Goal: Check status: Check status

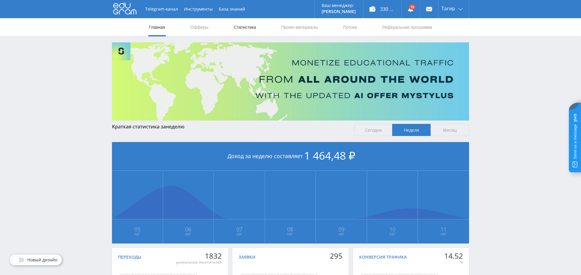
click at [248, 26] on link "Статистика" at bounding box center [245, 27] width 24 height 18
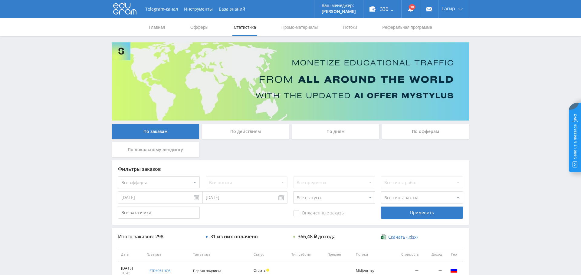
click at [179, 183] on select "Все офферы MyStylus MyStylus - Revshare Кампус AI Studybay Автор24 Studybay Bra…" at bounding box center [159, 182] width 82 height 12
select select "376"
click at [422, 211] on div "Применить" at bounding box center [422, 212] width 82 height 12
click at [451, 44] on link "Выход" at bounding box center [454, 46] width 30 height 11
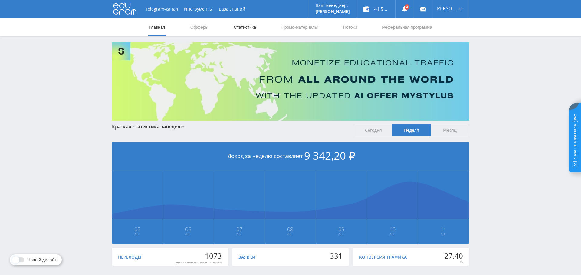
click at [248, 29] on link "Статистика" at bounding box center [245, 27] width 24 height 18
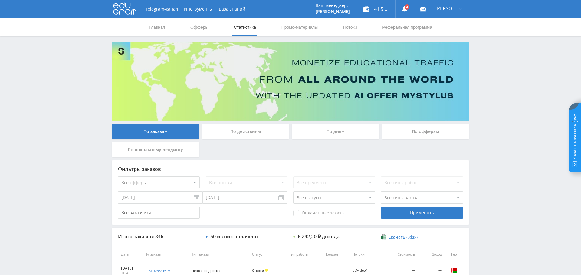
click at [333, 133] on div "По дням" at bounding box center [335, 131] width 87 height 15
click at [0, 0] on input "По дням" at bounding box center [0, 0] width 0 height 0
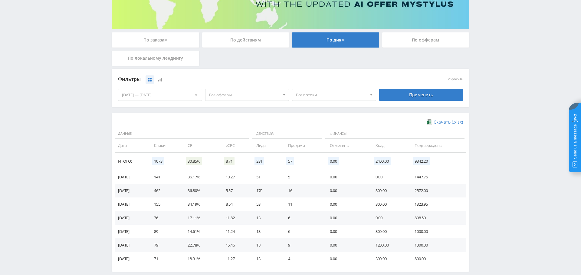
scroll to position [92, 0]
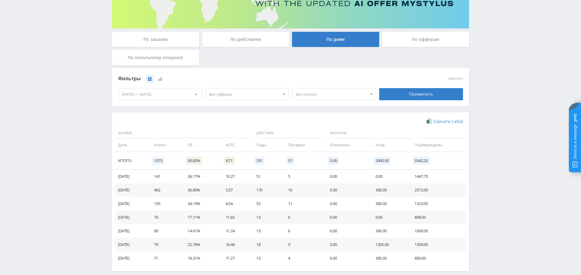
click at [244, 95] on span "Все офферы" at bounding box center [244, 93] width 71 height 11
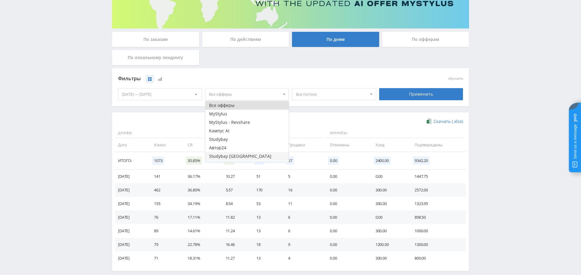
scroll to position [7, 0]
click at [244, 159] on button "Study AI (RevShare)" at bounding box center [247, 157] width 84 height 8
drag, startPoint x: 416, startPoint y: 95, endPoint x: 409, endPoint y: 99, distance: 8.0
click at [416, 95] on div "Применить" at bounding box center [421, 94] width 84 height 12
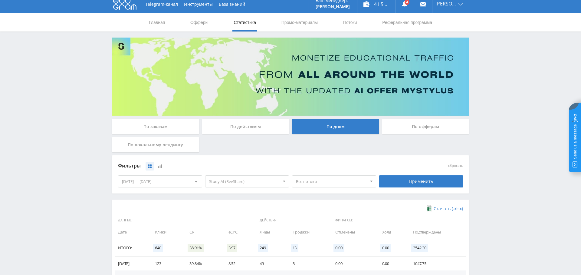
scroll to position [0, 0]
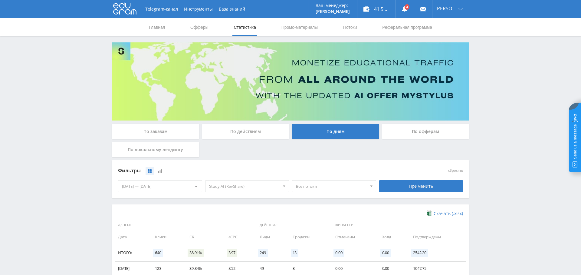
drag, startPoint x: 159, startPoint y: 127, endPoint x: 162, endPoint y: 148, distance: 21.0
click at [159, 127] on div "По заказам" at bounding box center [155, 131] width 87 height 15
click at [0, 0] on input "По заказам" at bounding box center [0, 0] width 0 height 0
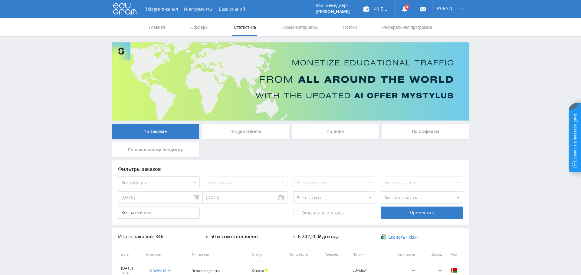
scroll to position [55, 0]
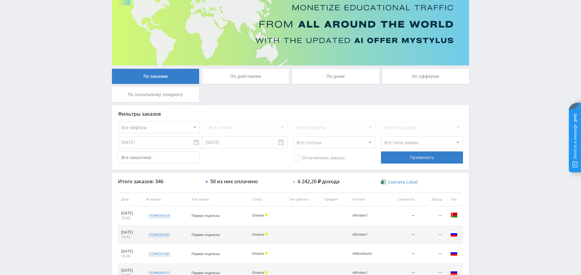
click at [165, 127] on select "Все офферы MyStylus MyStylus - Revshare Кампус AI Studybay Автор24 Studybay Bra…" at bounding box center [159, 127] width 82 height 12
select select "376"
drag, startPoint x: 297, startPoint y: 157, endPoint x: 304, endPoint y: 157, distance: 6.4
click at [297, 157] on span "Оплаченные заказы" at bounding box center [318, 158] width 51 height 6
click at [0, 0] on input "Оплаченные заказы" at bounding box center [0, 0] width 0 height 0
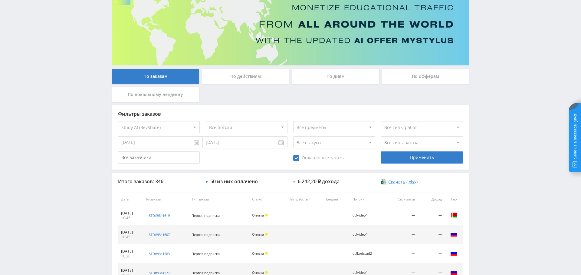
drag, startPoint x: 406, startPoint y: 156, endPoint x: 400, endPoint y: 159, distance: 7.0
click at [406, 156] on div "Применить" at bounding box center [422, 157] width 82 height 12
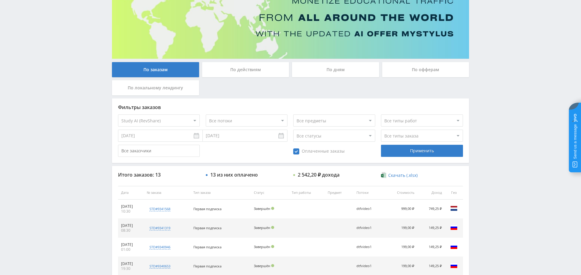
scroll to position [0, 0]
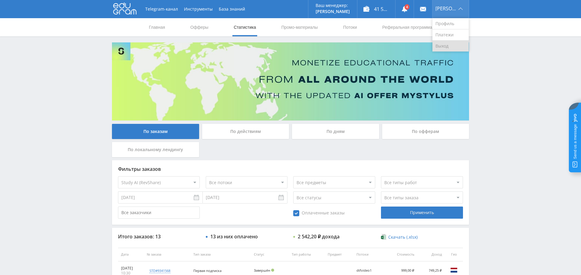
click at [450, 49] on link "Выход" at bounding box center [450, 46] width 36 height 11
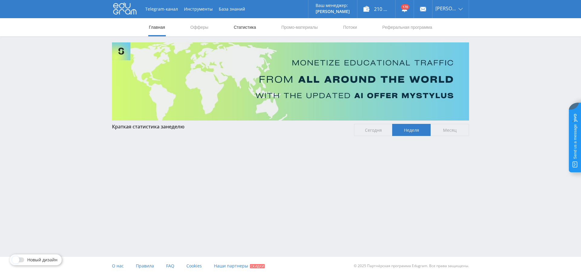
click at [242, 31] on link "Статистика" at bounding box center [245, 27] width 24 height 18
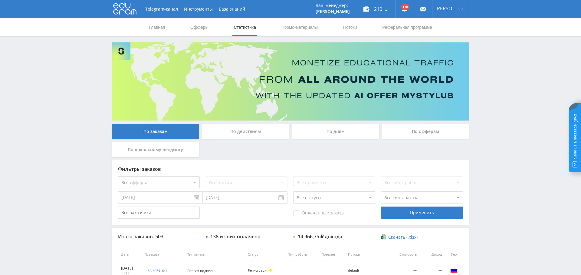
click at [344, 134] on div "По дням" at bounding box center [335, 131] width 87 height 15
click at [0, 0] on input "По дням" at bounding box center [0, 0] width 0 height 0
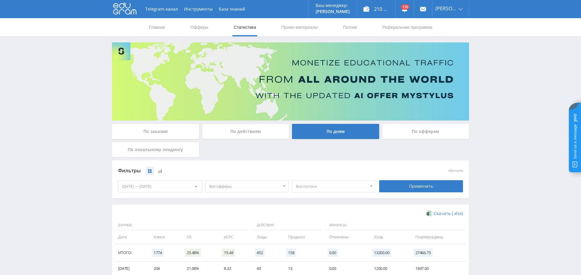
click at [229, 186] on span "Все офферы" at bounding box center [244, 185] width 71 height 11
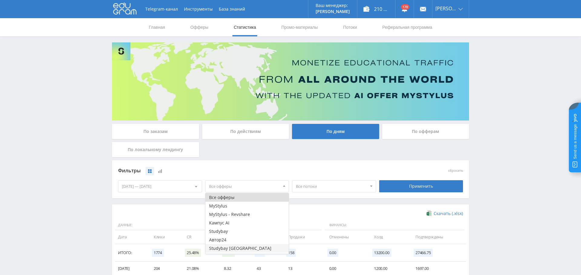
scroll to position [16, 0]
click at [234, 251] on button "Study AI (RevShare)" at bounding box center [247, 249] width 84 height 8
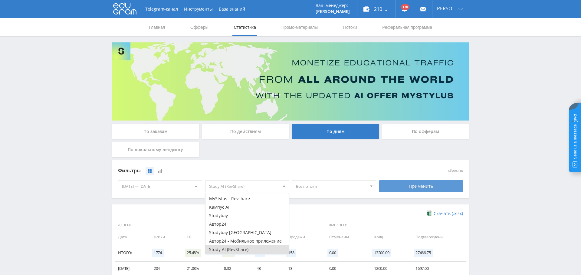
click at [438, 183] on div "Применить" at bounding box center [421, 186] width 84 height 12
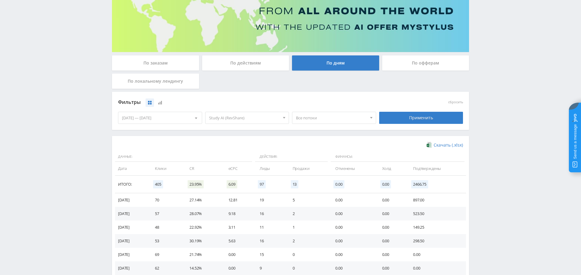
scroll to position [60, 0]
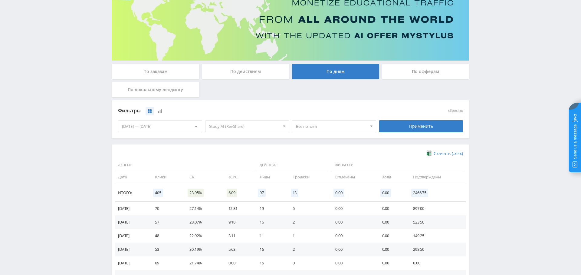
click at [169, 70] on div "По заказам" at bounding box center [155, 71] width 87 height 15
click at [0, 0] on input "По заказам" at bounding box center [0, 0] width 0 height 0
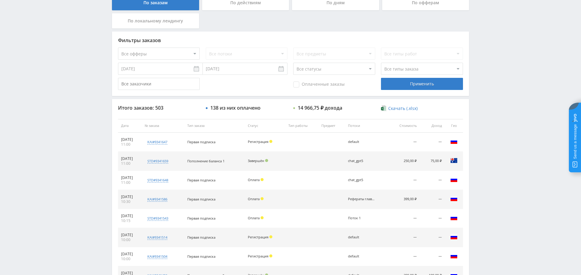
scroll to position [131, 0]
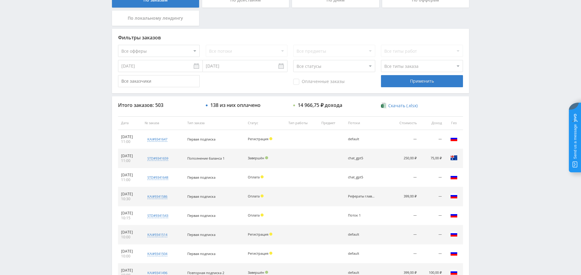
click at [168, 55] on select "Все офферы MyStylus MyStylus - Revshare Кампус AI Studybay Автор24 Studybay [GE…" at bounding box center [159, 51] width 82 height 12
select select "376"
click at [401, 83] on div "Применить" at bounding box center [422, 81] width 82 height 12
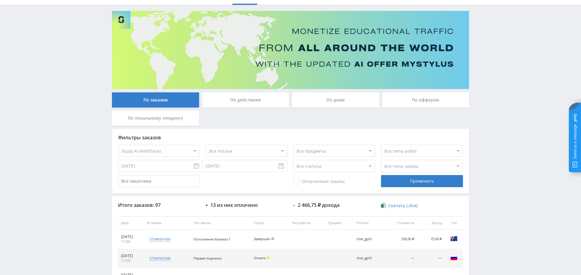
scroll to position [23, 0]
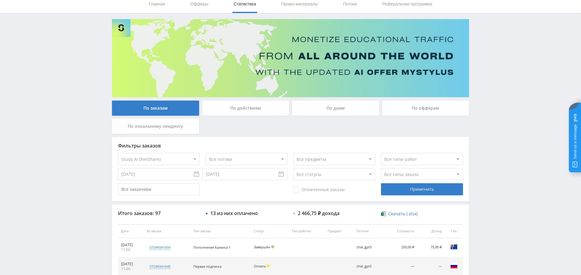
click at [338, 105] on div "По дням" at bounding box center [335, 107] width 87 height 15
click at [0, 0] on input "По дням" at bounding box center [0, 0] width 0 height 0
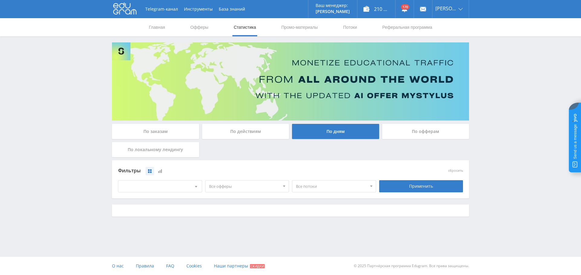
scroll to position [0, 0]
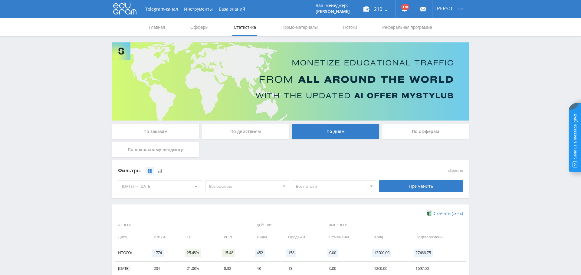
click at [252, 183] on span "Все офферы" at bounding box center [244, 185] width 71 height 11
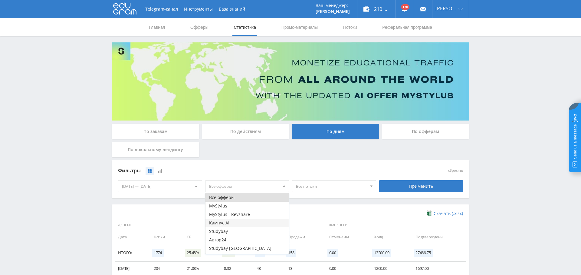
scroll to position [16, 0]
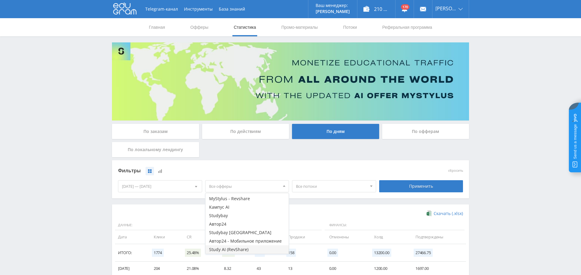
click at [240, 247] on button "Study AI (RevShare)" at bounding box center [247, 249] width 84 height 8
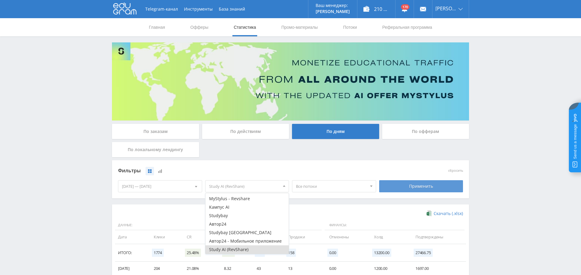
click at [418, 184] on div "Применить" at bounding box center [421, 186] width 84 height 12
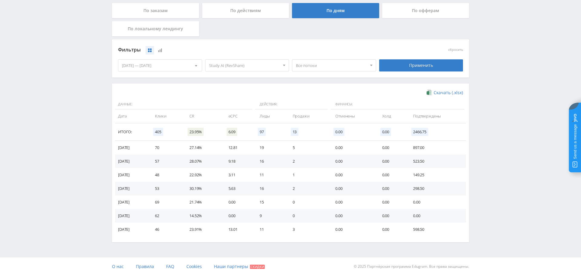
scroll to position [0, 0]
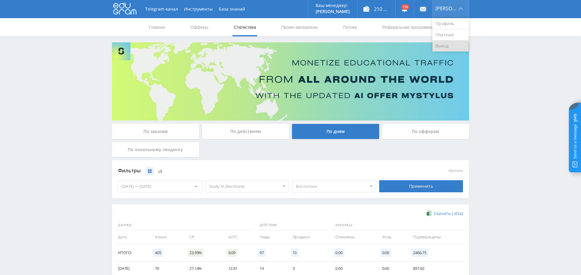
click at [458, 47] on link "Выход" at bounding box center [450, 46] width 36 height 11
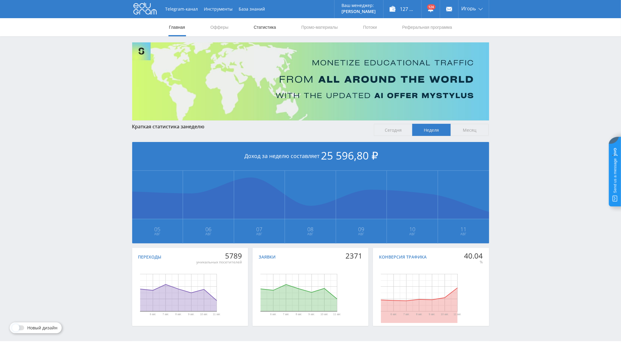
click at [269, 30] on link "Статистика" at bounding box center [265, 27] width 24 height 18
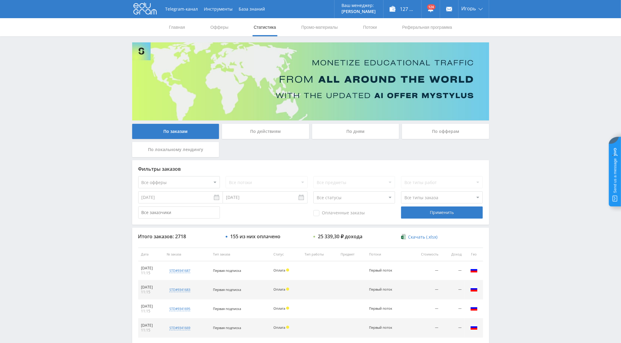
click at [354, 135] on div "По дням" at bounding box center [355, 131] width 87 height 15
click at [0, 0] on input "По дням" at bounding box center [0, 0] width 0 height 0
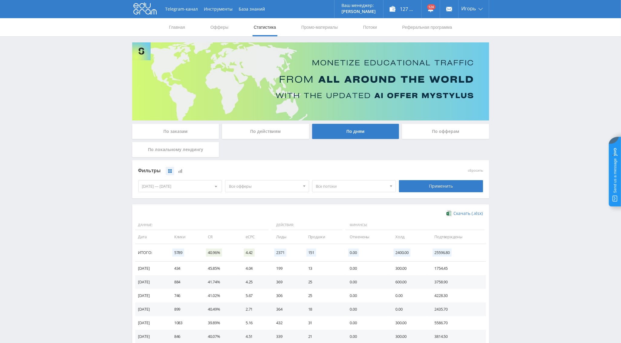
click at [258, 188] on span "Все офферы" at bounding box center [264, 185] width 71 height 11
click at [251, 250] on button "Studybay [GEOGRAPHIC_DATA]" at bounding box center [267, 248] width 84 height 8
click at [255, 248] on button "Study AI (RevShare)" at bounding box center [267, 249] width 84 height 8
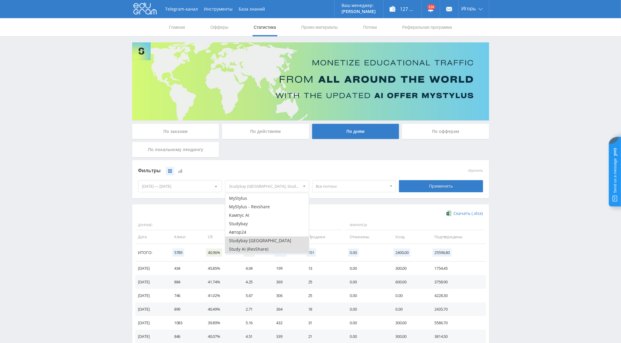
click at [271, 241] on button "Studybay [GEOGRAPHIC_DATA]" at bounding box center [267, 240] width 84 height 8
click at [425, 188] on div "Применить" at bounding box center [441, 186] width 84 height 12
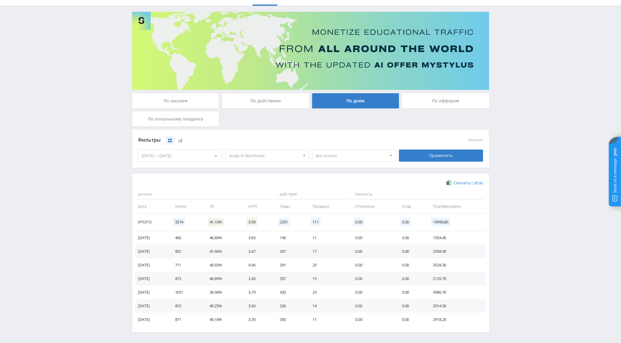
scroll to position [54, 0]
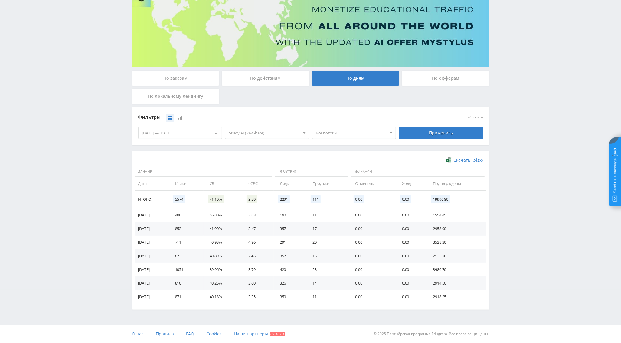
click at [257, 202] on span "3.59" at bounding box center [252, 199] width 11 height 8
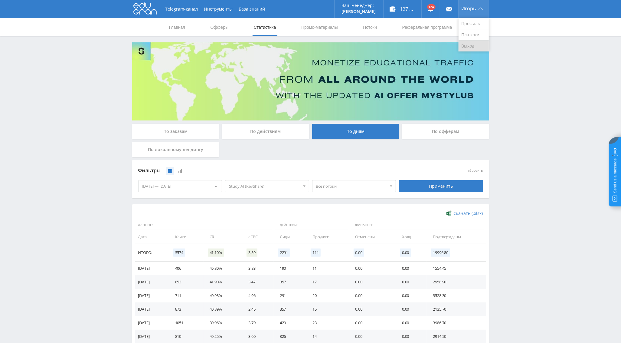
click at [470, 46] on link "Выход" at bounding box center [474, 46] width 30 height 11
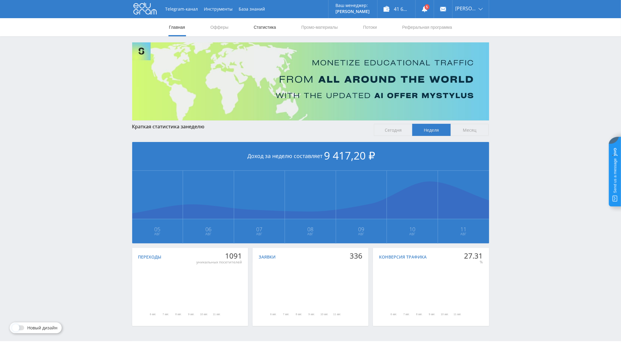
click at [267, 31] on link "Статистика" at bounding box center [265, 27] width 24 height 18
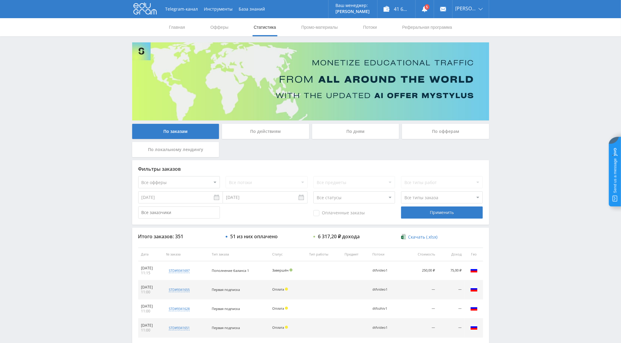
click at [352, 132] on div "По дням" at bounding box center [355, 131] width 87 height 15
click at [0, 0] on input "По дням" at bounding box center [0, 0] width 0 height 0
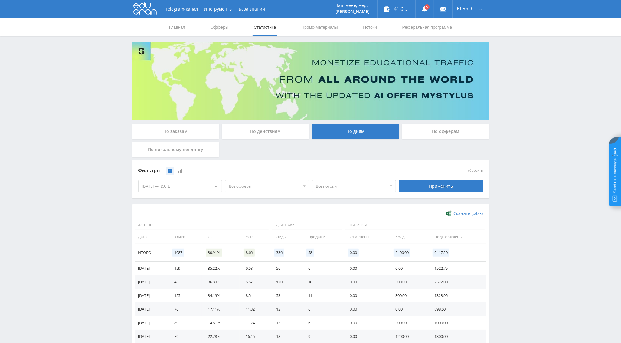
click at [250, 182] on span "Все офферы" at bounding box center [264, 185] width 71 height 11
click at [256, 251] on button "Study AI (RevShare)" at bounding box center [267, 249] width 84 height 8
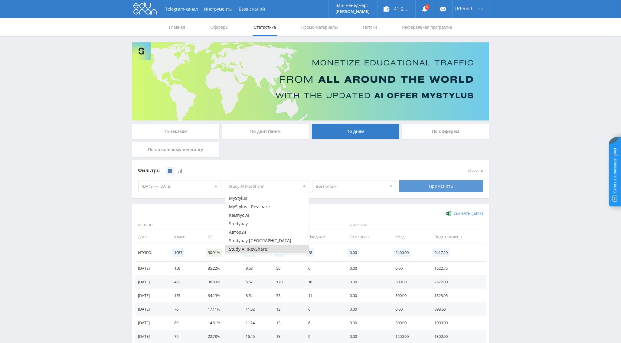
click at [421, 191] on div "Применить" at bounding box center [441, 186] width 84 height 12
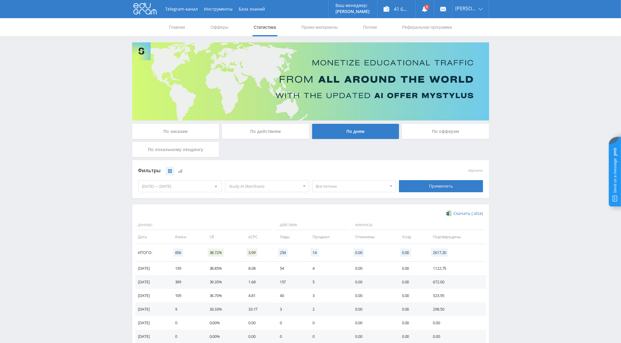
scroll to position [54, 0]
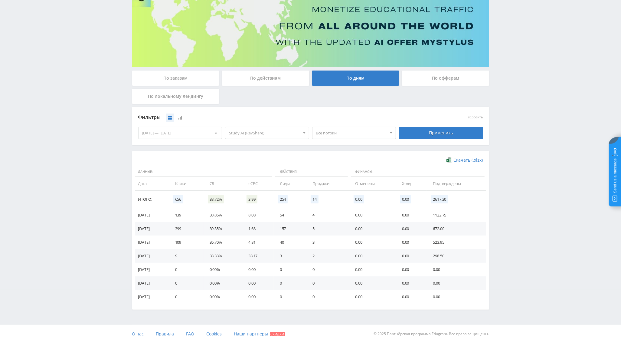
click at [194, 80] on div "По заказам" at bounding box center [175, 78] width 87 height 15
click at [0, 0] on input "По заказам" at bounding box center [0, 0] width 0 height 0
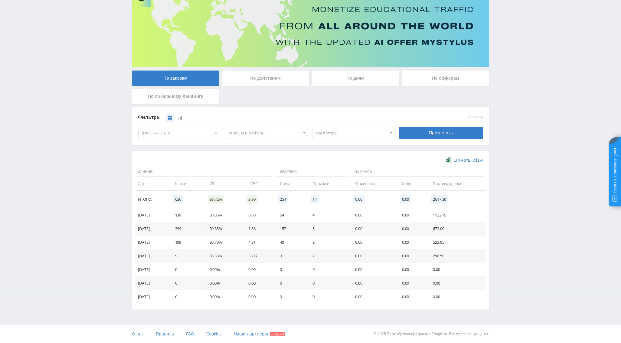
scroll to position [0, 0]
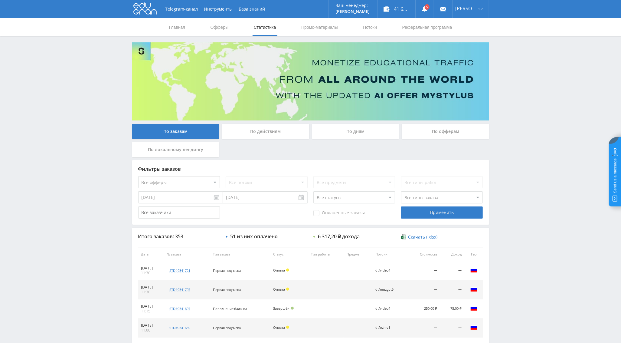
click at [200, 182] on select "Все офферы MyStylus MyStylus - Revshare Кампус AI Studybay Автор24 Studybay Bra…" at bounding box center [179, 182] width 82 height 12
select select "376"
click at [258, 183] on select "Все потоки tenvideo2 dtfmuzgpt5 dtfmuzgpt5 dtfkodstud2 workkod2 dtfvideo1 tengp…" at bounding box center [267, 182] width 82 height 12
click at [322, 214] on span "Оплаченные заказы" at bounding box center [339, 213] width 51 height 6
click at [0, 0] on input "Оплаченные заказы" at bounding box center [0, 0] width 0 height 0
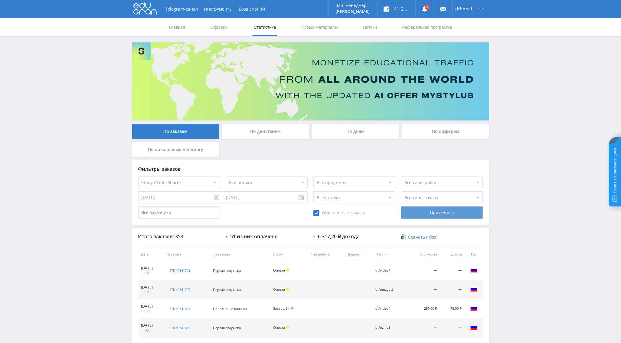
click at [431, 213] on div "Применить" at bounding box center [442, 212] width 82 height 12
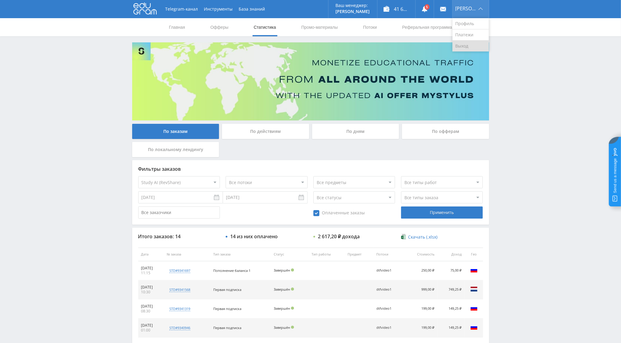
click at [470, 45] on link "Выход" at bounding box center [471, 46] width 36 height 11
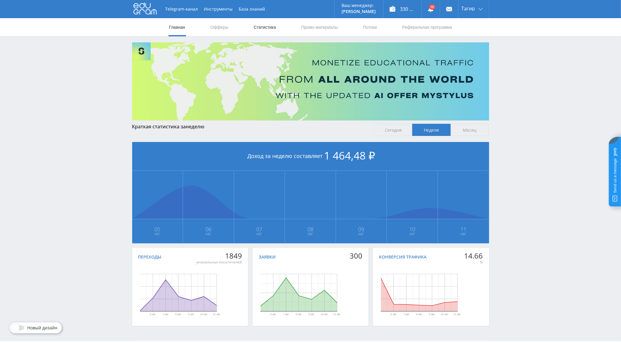
click at [271, 28] on link "Статистика" at bounding box center [265, 27] width 24 height 18
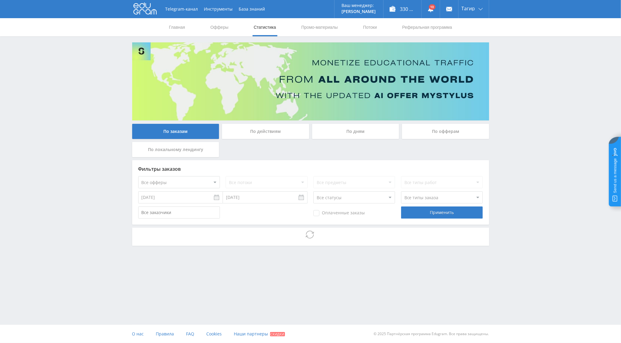
click at [352, 139] on label "По дням" at bounding box center [355, 131] width 87 height 15
click at [0, 0] on input "По дням" at bounding box center [0, 0] width 0 height 0
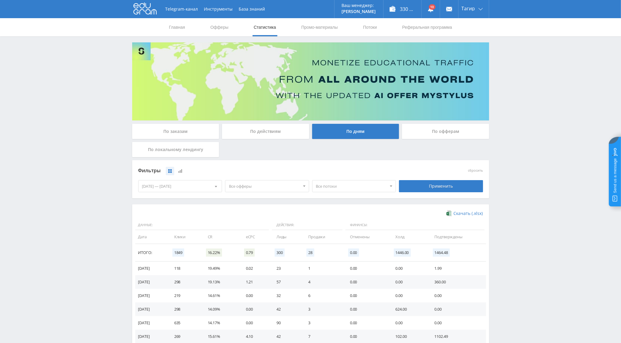
click at [257, 187] on span "Все офферы" at bounding box center [264, 185] width 71 height 11
click at [250, 249] on button "Study AI (RevShare)" at bounding box center [267, 249] width 84 height 8
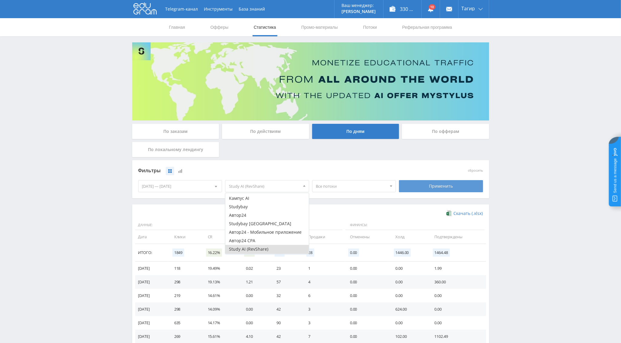
click at [428, 187] on div "Применить" at bounding box center [441, 186] width 84 height 12
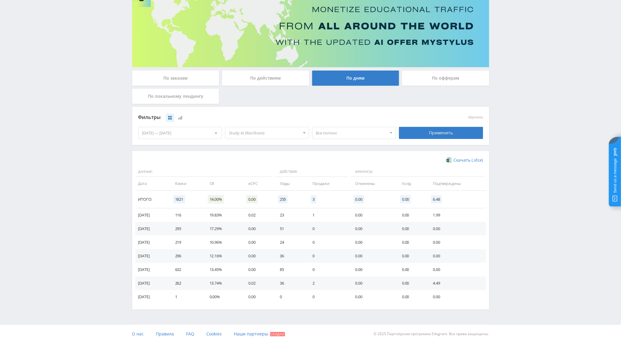
scroll to position [0, 0]
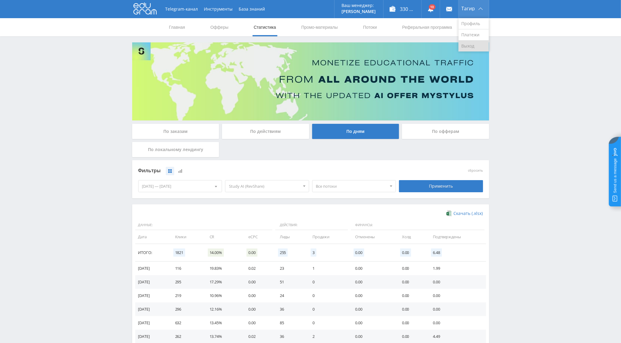
click at [469, 48] on link "Выход" at bounding box center [474, 46] width 30 height 11
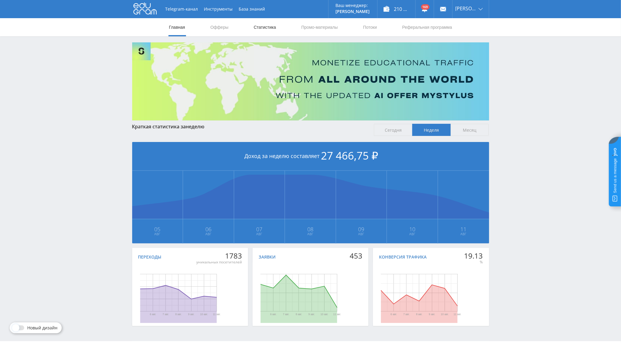
click at [259, 30] on link "Статистика" at bounding box center [265, 27] width 24 height 18
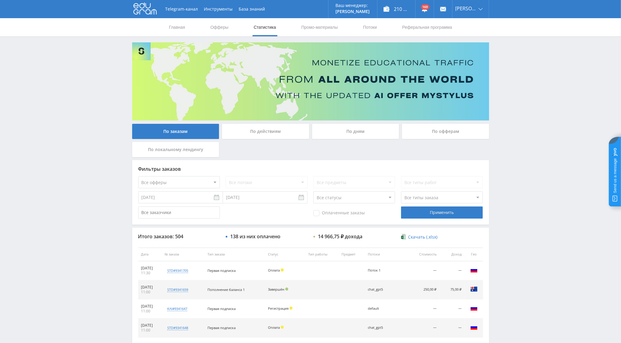
click at [208, 184] on select "Все офферы MyStylus MyStylus - Revshare Кампус AI Studybay Автор24 Studybay [GE…" at bounding box center [179, 182] width 82 height 12
click at [193, 181] on select "Все офферы MyStylus MyStylus - Revshare Кампус AI Studybay Автор24 Studybay [GE…" at bounding box center [179, 182] width 82 height 12
select select "376"
click at [432, 215] on div "Применить" at bounding box center [442, 212] width 82 height 12
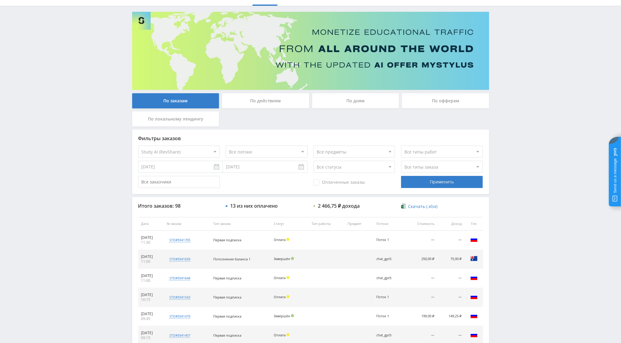
scroll to position [12, 0]
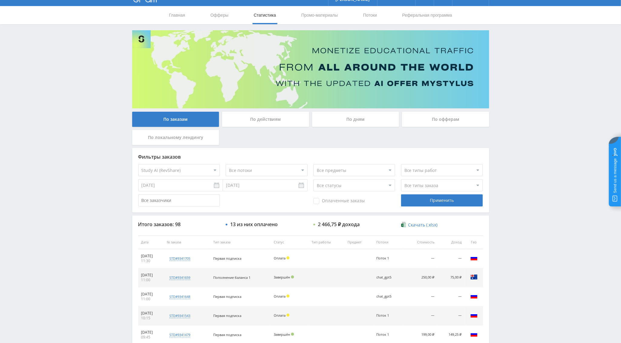
click at [366, 107] on img at bounding box center [310, 69] width 357 height 78
click at [364, 116] on div "По дням" at bounding box center [355, 119] width 87 height 15
click at [0, 0] on input "По дням" at bounding box center [0, 0] width 0 height 0
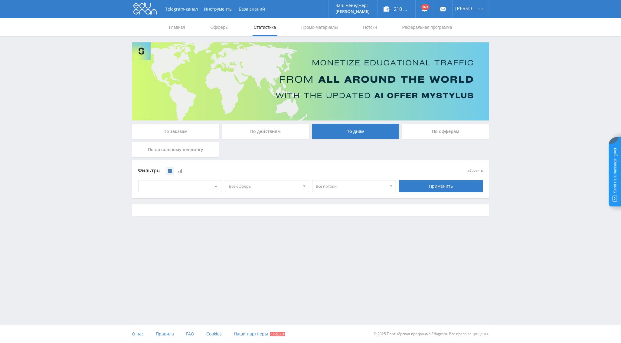
scroll to position [0, 0]
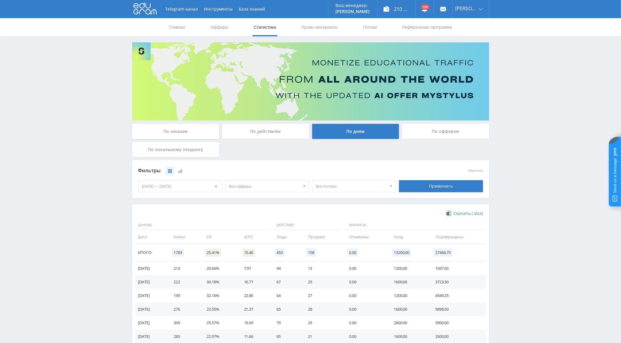
click at [248, 193] on div "Все офферы Все офферы MyStylus MyStylus - Revshare Кампус AI Studybay Автор24 S…" at bounding box center [267, 186] width 87 height 17
click at [249, 188] on span "Все офферы" at bounding box center [264, 185] width 71 height 11
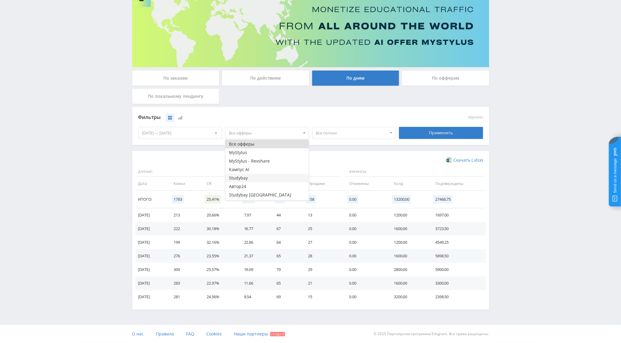
scroll to position [16, 0]
click at [257, 193] on button "Study AI (RevShare)" at bounding box center [267, 196] width 84 height 8
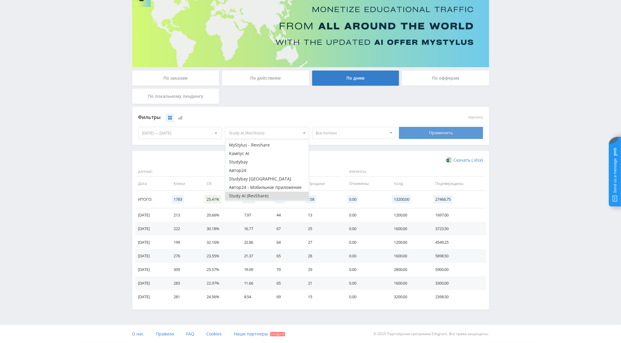
click at [423, 135] on div "Применить" at bounding box center [441, 133] width 84 height 12
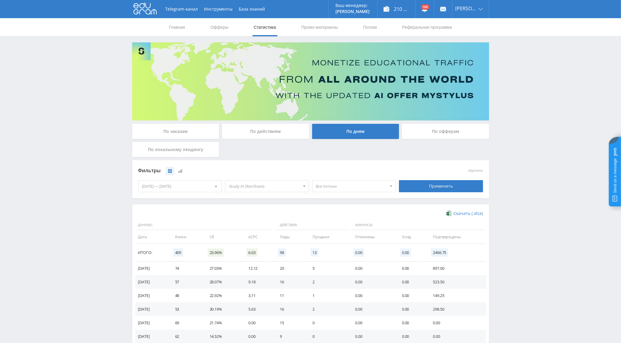
scroll to position [54, 0]
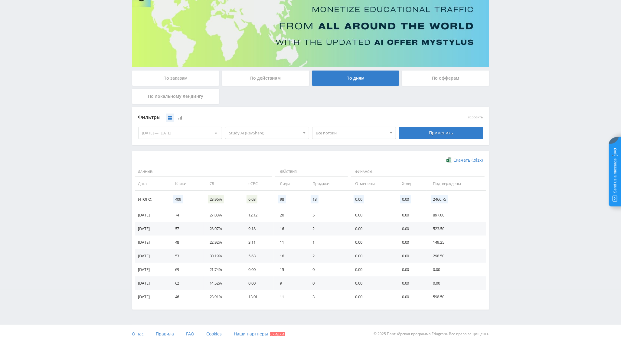
click at [192, 77] on div "По заказам" at bounding box center [175, 78] width 87 height 15
click at [0, 0] on input "По заказам" at bounding box center [0, 0] width 0 height 0
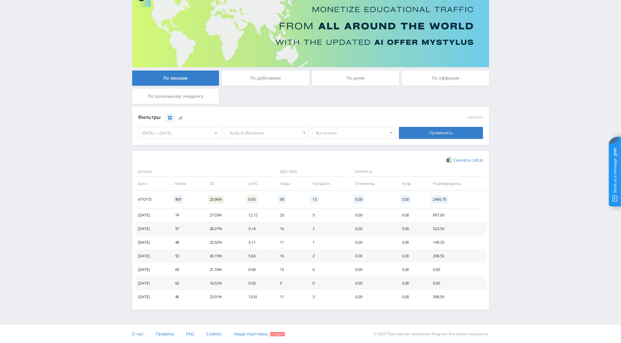
scroll to position [0, 0]
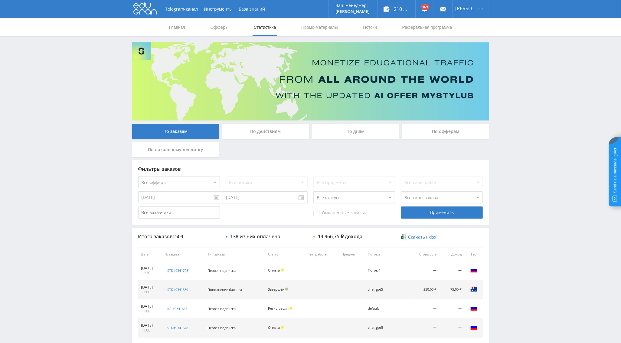
click at [199, 183] on select "Все офферы MyStylus MyStylus - Revshare Кампус AI Studybay Автор24 Studybay [GE…" at bounding box center [179, 182] width 82 height 12
select select "376"
click at [423, 217] on div "Применить" at bounding box center [442, 212] width 82 height 12
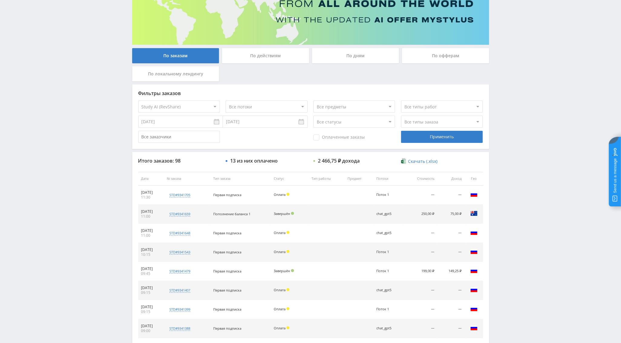
scroll to position [76, 0]
click at [389, 213] on div "chat_gpt5" at bounding box center [389, 213] width 25 height 4
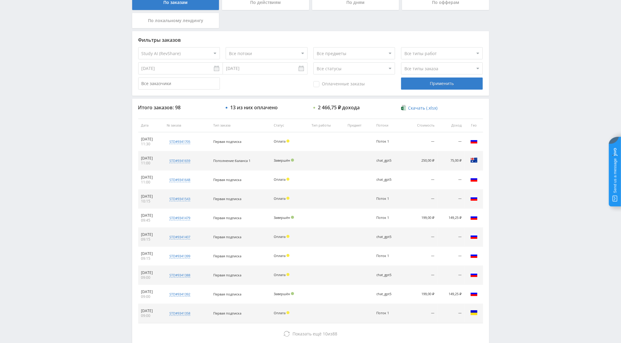
scroll to position [130, 0]
click at [388, 237] on div "chat_gpt5" at bounding box center [389, 236] width 25 height 4
click at [388, 294] on div "chat_gpt5" at bounding box center [389, 293] width 25 height 4
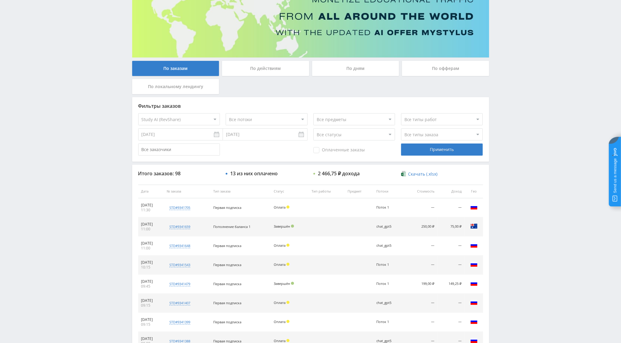
scroll to position [47, 0]
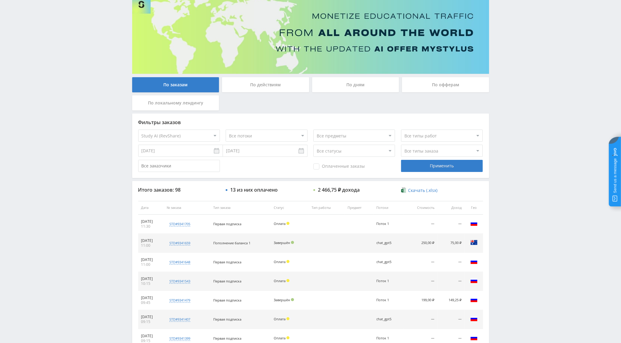
click at [356, 85] on div "По дням" at bounding box center [355, 84] width 87 height 15
click at [0, 0] on input "По дням" at bounding box center [0, 0] width 0 height 0
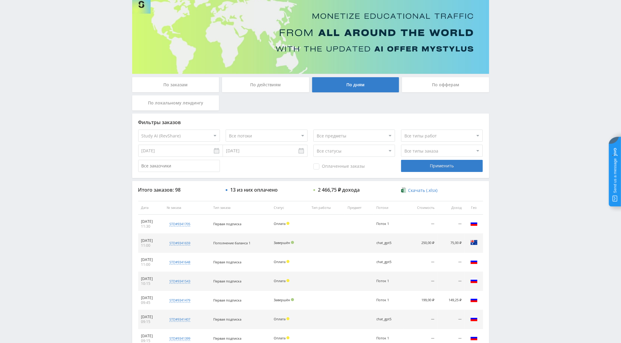
scroll to position [0, 0]
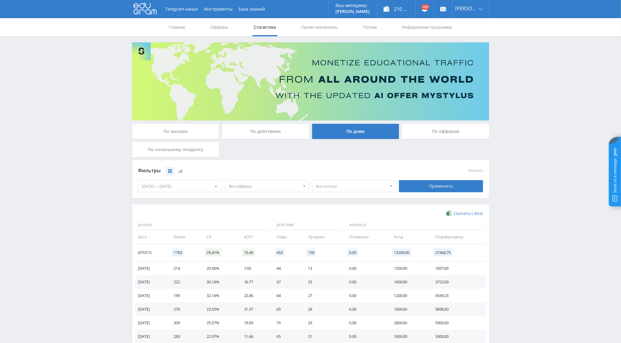
click at [258, 192] on div "Все офферы" at bounding box center [267, 186] width 84 height 12
click at [253, 250] on button "Study AI (RevShare)" at bounding box center [267, 249] width 84 height 8
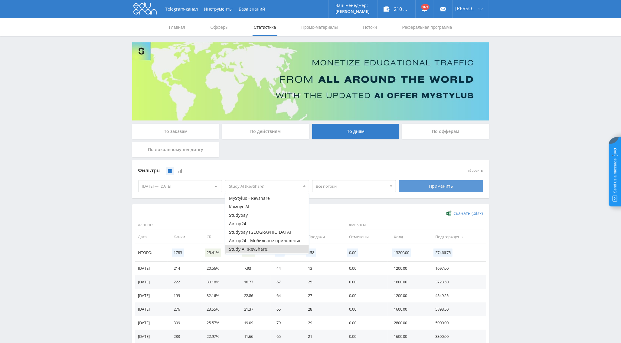
click at [428, 190] on div "Применить" at bounding box center [441, 186] width 84 height 12
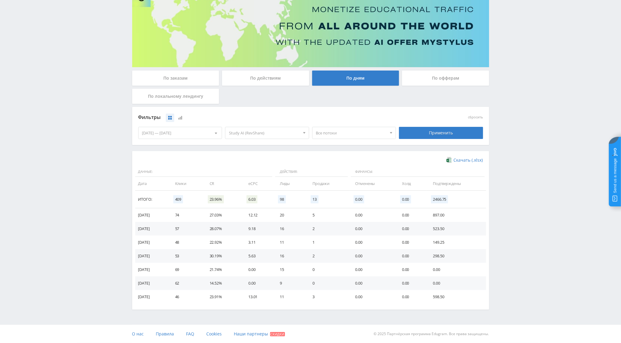
scroll to position [0, 0]
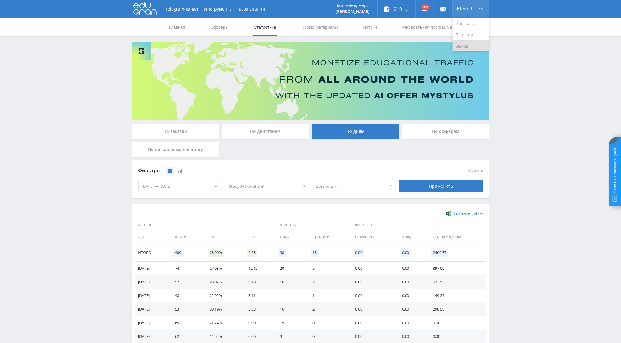
click at [466, 51] on link "Выход" at bounding box center [471, 46] width 36 height 11
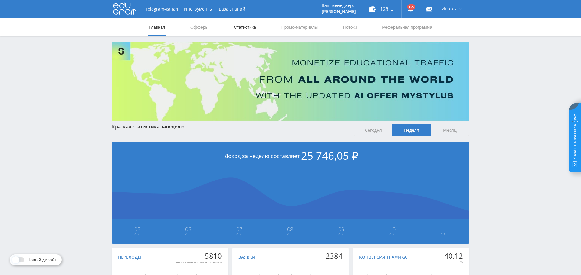
click at [248, 26] on link "Статистика" at bounding box center [245, 27] width 24 height 18
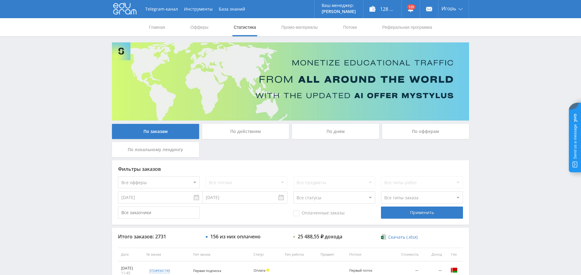
click at [163, 200] on input "[DATE]" at bounding box center [160, 197] width 85 height 12
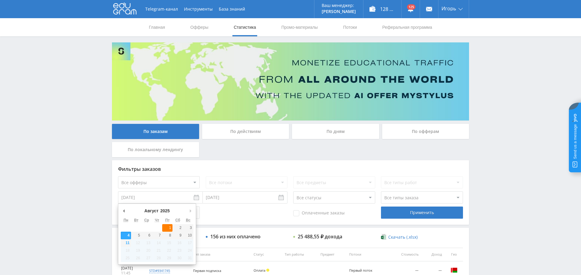
type input "01.08.2025"
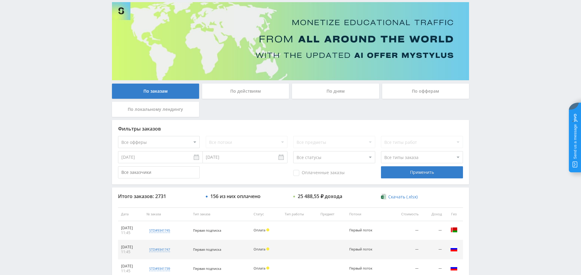
scroll to position [50, 0]
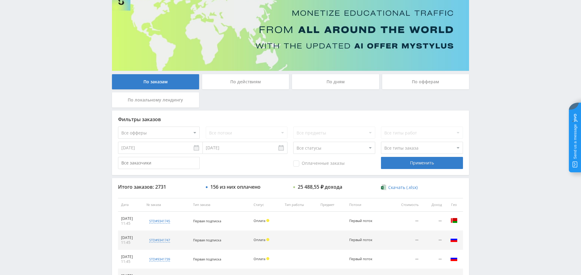
click at [340, 163] on span "Оплаченные заказы" at bounding box center [318, 163] width 51 height 6
click at [0, 0] on input "Оплаченные заказы" at bounding box center [0, 0] width 0 height 0
click at [402, 149] on select "Все типы заказа [PERSON_NAME] Новый заказ" at bounding box center [422, 148] width 82 height 12
select select "2"
click at [381, 142] on select "Все типы заказа [PERSON_NAME] Новый заказ" at bounding box center [422, 148] width 82 height 12
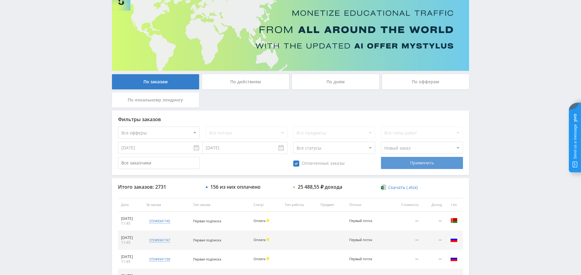
click at [413, 163] on div "Применить" at bounding box center [422, 163] width 82 height 12
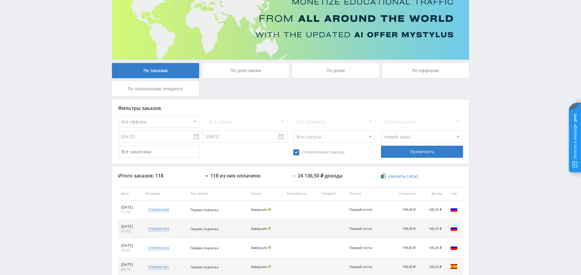
scroll to position [50, 0]
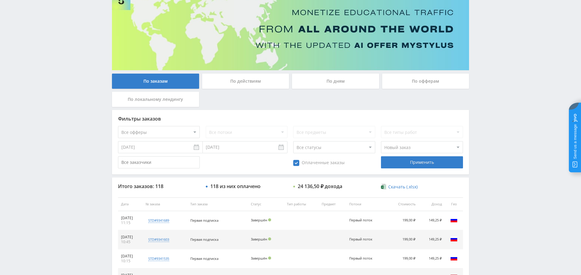
click at [338, 77] on div "По дням" at bounding box center [335, 81] width 87 height 15
click at [0, 0] on input "По дням" at bounding box center [0, 0] width 0 height 0
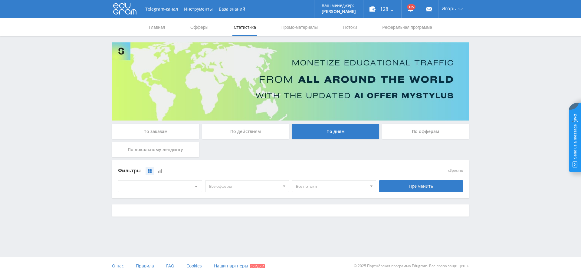
scroll to position [0, 0]
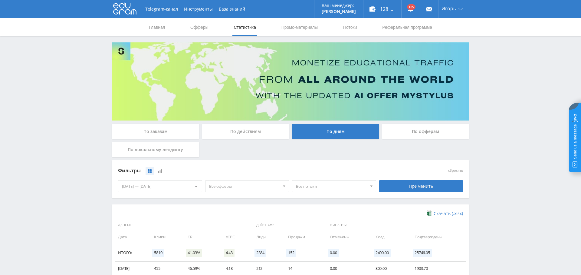
click at [153, 183] on div "05.08.2025 — 11.08.2025" at bounding box center [160, 185] width 84 height 11
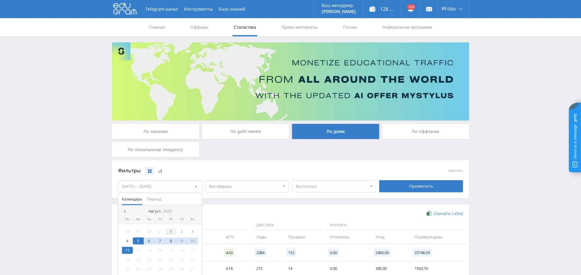
click at [170, 231] on div "1" at bounding box center [171, 231] width 11 height 7
click at [127, 249] on div "11" at bounding box center [127, 250] width 11 height 7
click at [415, 183] on div "Применить" at bounding box center [421, 186] width 84 height 12
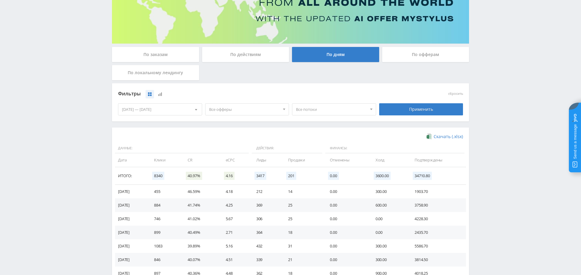
scroll to position [78, 0]
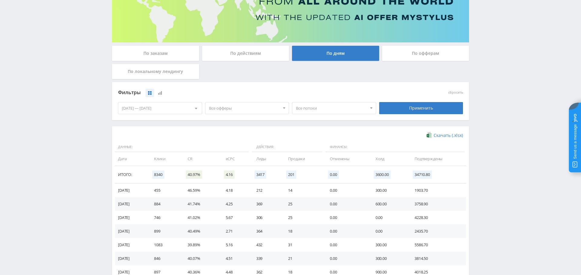
click at [256, 107] on span "Все офферы" at bounding box center [244, 107] width 71 height 11
click at [243, 168] on button "Studybay [GEOGRAPHIC_DATA]" at bounding box center [247, 170] width 84 height 8
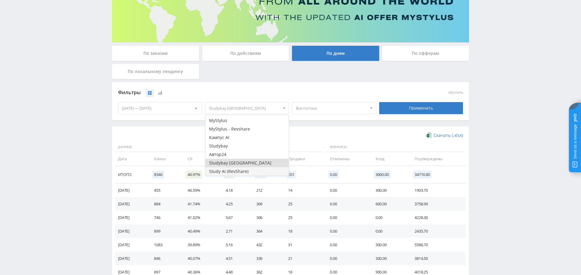
click at [242, 167] on button "Study AI (RevShare)" at bounding box center [247, 171] width 84 height 8
click at [242, 160] on button "Studybay [GEOGRAPHIC_DATA]" at bounding box center [247, 163] width 84 height 8
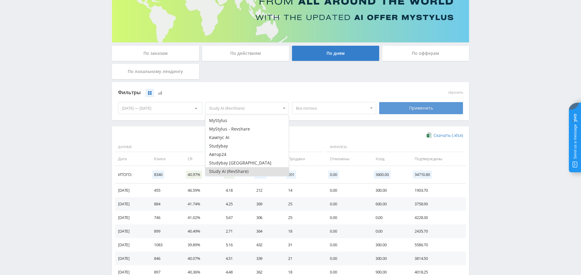
click at [419, 107] on div "Применить" at bounding box center [421, 108] width 84 height 12
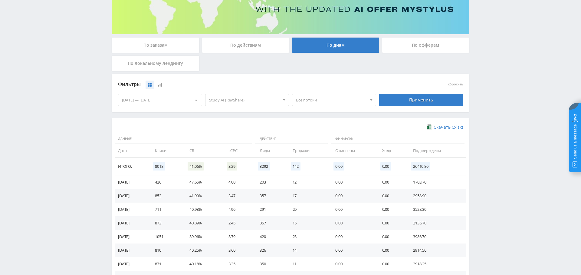
scroll to position [0, 0]
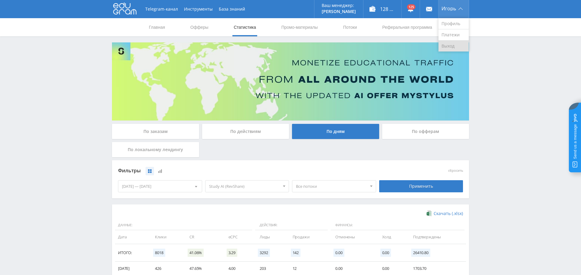
click at [452, 44] on link "Выход" at bounding box center [454, 46] width 30 height 11
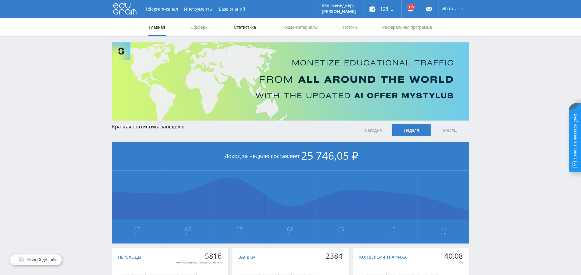
click at [247, 25] on link "Статистика" at bounding box center [245, 27] width 24 height 18
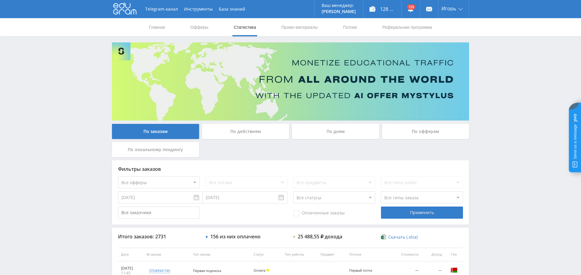
click at [176, 177] on select "Все офферы MyStylus MyStylus - Revshare Кампус AI Studybay Автор24 Studybay Bra…" at bounding box center [159, 182] width 82 height 12
select select "376"
click at [304, 212] on span "Оплаченные заказы" at bounding box center [318, 213] width 51 height 6
click at [0, 0] on input "Оплаченные заказы" at bounding box center [0, 0] width 0 height 0
click at [399, 194] on select "Все типы заказа [PERSON_NAME] Новый заказ" at bounding box center [422, 197] width 82 height 12
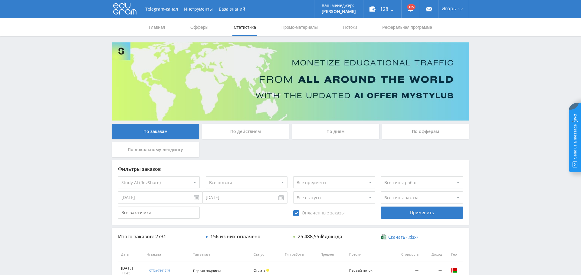
select select "2"
click at [381, 191] on select "Все типы заказа [PERSON_NAME] Новый заказ" at bounding box center [422, 197] width 82 height 12
click at [412, 212] on div "Применить" at bounding box center [422, 212] width 82 height 12
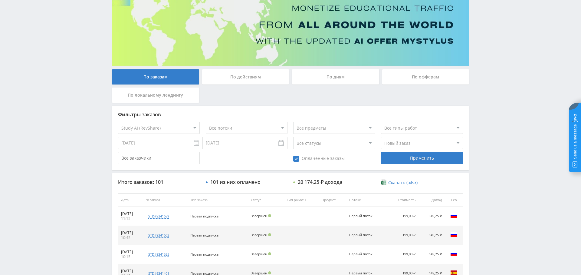
scroll to position [61, 0]
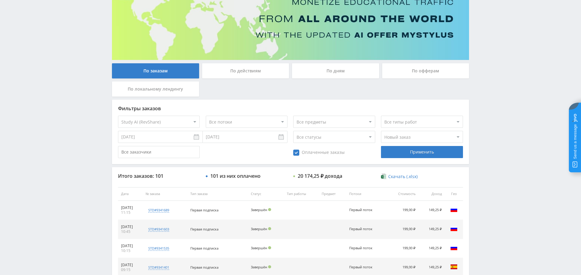
click at [164, 136] on input "[DATE]" at bounding box center [160, 137] width 85 height 12
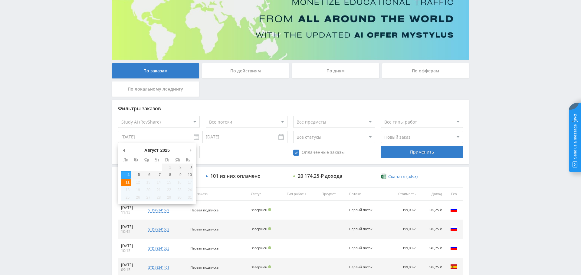
type input "[DATE]"
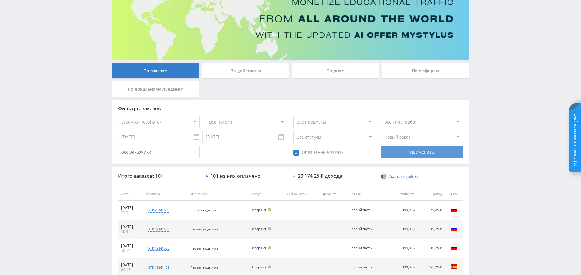
click at [432, 151] on div "Применить" at bounding box center [422, 152] width 82 height 12
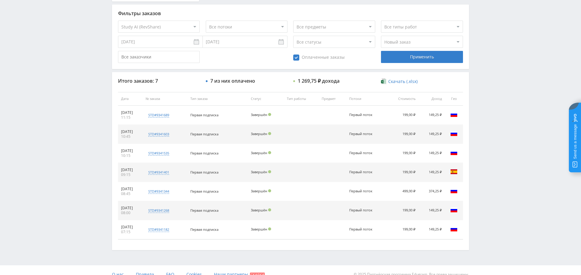
scroll to position [0, 0]
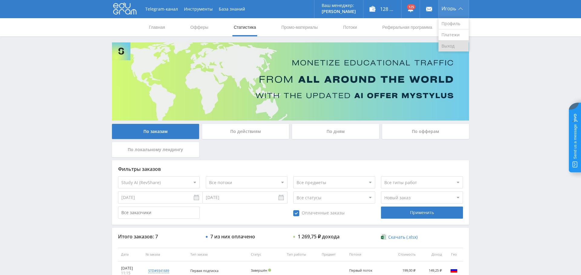
click at [450, 44] on link "Выход" at bounding box center [454, 46] width 30 height 11
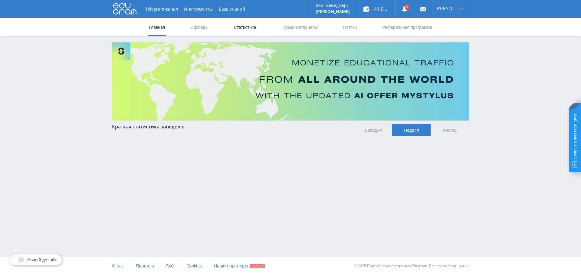
click at [252, 28] on link "Статистика" at bounding box center [245, 27] width 24 height 18
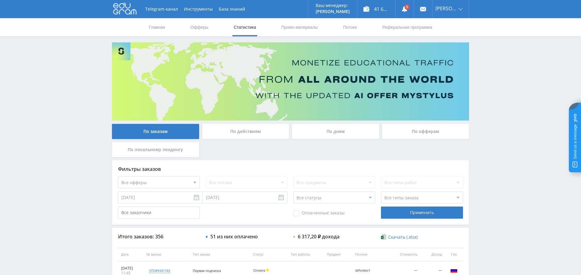
click at [157, 180] on select "Все офферы MyStylus MyStylus - Revshare Кампус AI Studybay Автор24 Studybay Bra…" at bounding box center [159, 182] width 82 height 12
select select "376"
click at [301, 215] on span "Оплаченные заказы" at bounding box center [318, 213] width 51 height 6
click at [0, 0] on input "Оплаченные заказы" at bounding box center [0, 0] width 0 height 0
click at [384, 200] on select "Все типы заказа [PERSON_NAME] Новый заказ" at bounding box center [422, 197] width 82 height 12
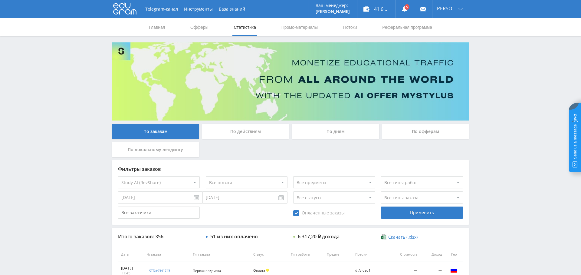
select select "2"
click at [381, 191] on select "Все типы заказа [PERSON_NAME] Новый заказ" at bounding box center [422, 197] width 82 height 12
click at [415, 212] on div "Применить" at bounding box center [422, 212] width 82 height 12
click at [452, 45] on link "Выход" at bounding box center [450, 46] width 36 height 11
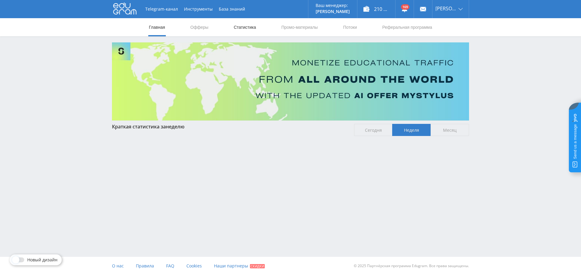
click at [246, 28] on link "Статистика" at bounding box center [245, 27] width 24 height 18
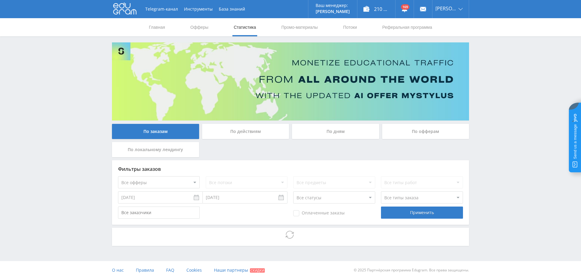
click at [154, 181] on select "Все офферы MyStylus MyStylus - Revshare Кампус AI Studybay Автор24 Studybay [GE…" at bounding box center [159, 182] width 82 height 12
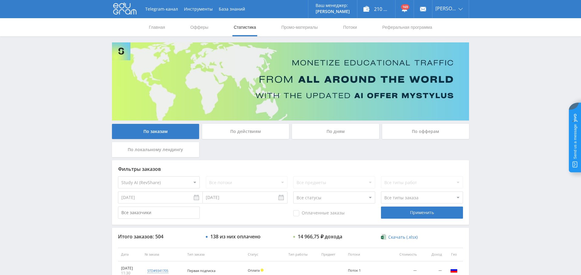
select select "376"
click at [302, 213] on span "Оплаченные заказы" at bounding box center [318, 213] width 51 height 6
click at [0, 0] on input "Оплаченные заказы" at bounding box center [0, 0] width 0 height 0
click at [411, 200] on select "Все типы заказа [PERSON_NAME] Новый заказ" at bounding box center [422, 197] width 82 height 12
select select "2"
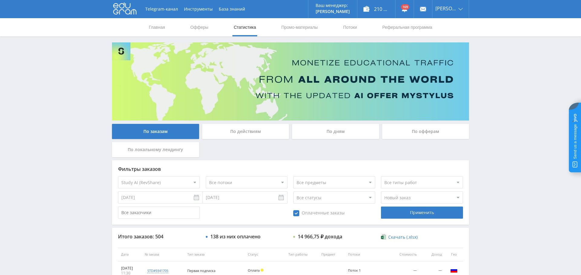
click at [381, 191] on select "Все типы заказа [PERSON_NAME] Новый заказ" at bounding box center [422, 197] width 82 height 12
click at [416, 211] on div "Применить" at bounding box center [422, 212] width 82 height 12
click at [448, 43] on link "Выход" at bounding box center [450, 46] width 36 height 11
